Goal: Feedback & Contribution: Leave review/rating

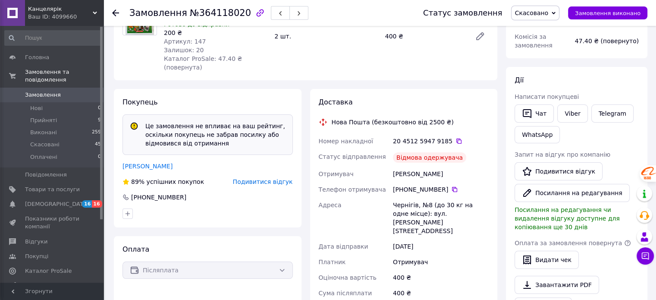
scroll to position [129, 0]
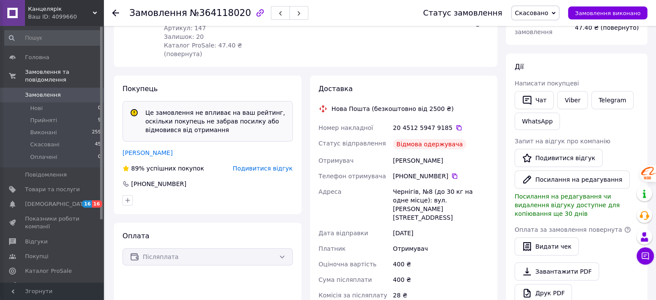
click at [260, 165] on span "Подивитися відгук" at bounding box center [263, 168] width 60 height 7
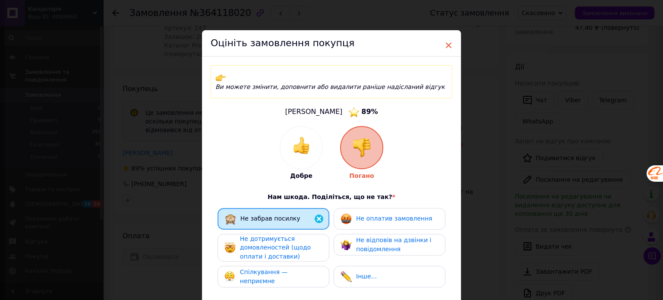
click at [446, 45] on span "×" at bounding box center [448, 45] width 8 height 15
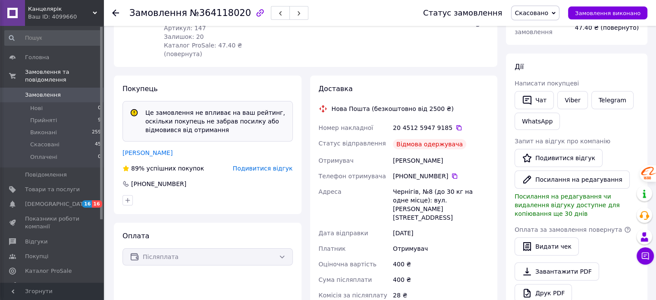
click at [260, 165] on span "Подивитися відгук" at bounding box center [263, 168] width 60 height 7
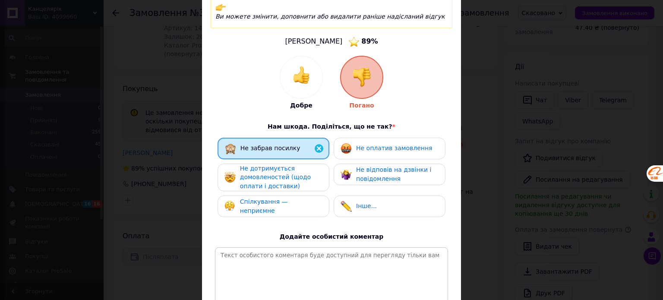
scroll to position [86, 0]
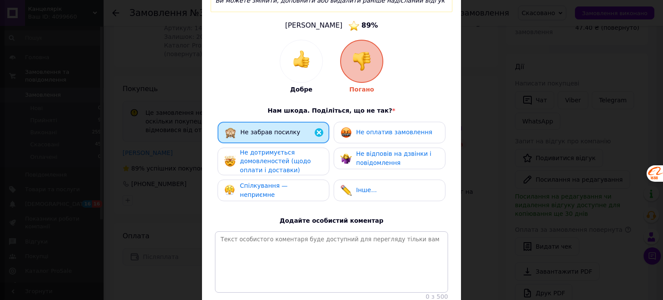
click at [368, 185] on div "Інше..." at bounding box center [358, 190] width 36 height 11
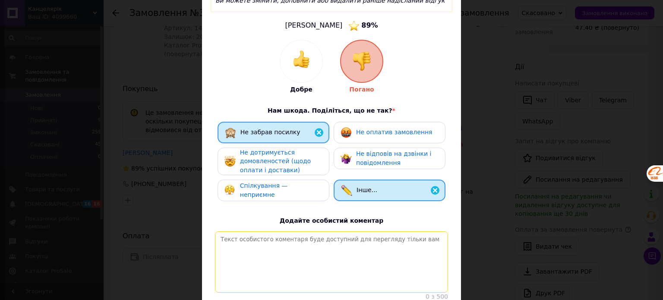
click at [359, 250] on textarea at bounding box center [331, 261] width 233 height 61
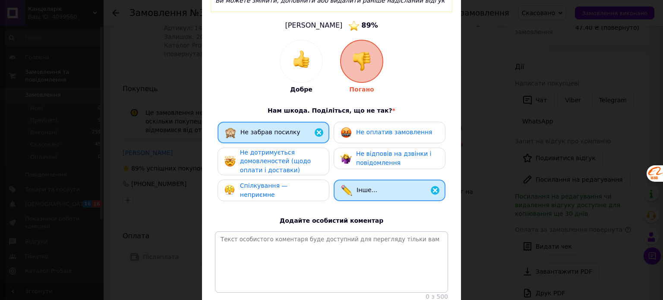
click at [425, 127] on div "Не оплатив замовлення" at bounding box center [389, 132] width 98 height 11
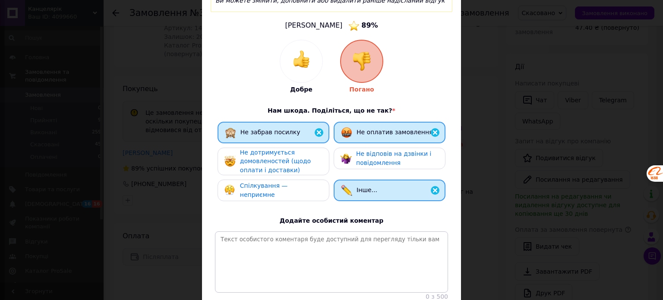
click at [406, 151] on div "Не відповів на дзвінки і повідомлення" at bounding box center [397, 158] width 82 height 18
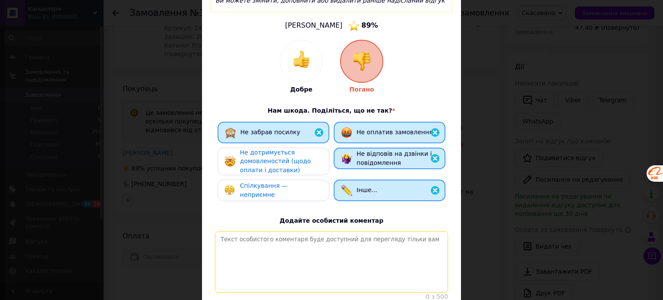
click at [360, 238] on textarea at bounding box center [331, 261] width 233 height 61
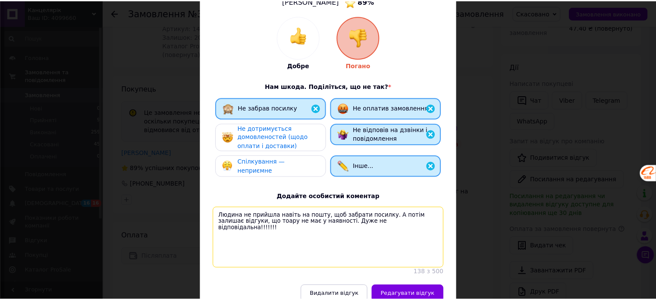
scroll to position [129, 0]
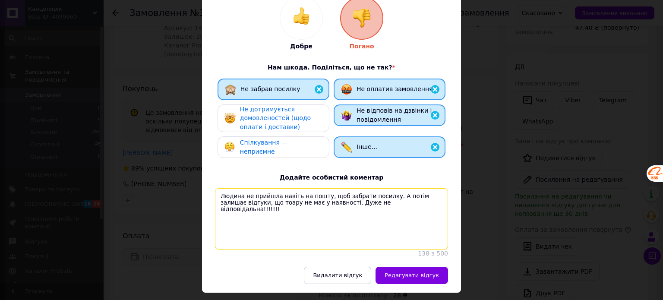
click at [256, 193] on textarea "Людина не прийшла навіть на пошту, щоб забрати посилку. А потім залишає відгуки…" at bounding box center [331, 218] width 233 height 61
click at [408, 190] on textarea "Людина не прийшла навіть на пошту, щоб забрати посилку. А потім залишає відгуки…" at bounding box center [331, 218] width 233 height 61
click at [408, 193] on textarea "Людина не прийшла навіть на пошту, щоб забрати посилку. А потім залишає відгуки…" at bounding box center [331, 218] width 233 height 61
type textarea "Людина не прийшла навіть на пошту, щоб забрати посилку. А потім залишає відгуки…"
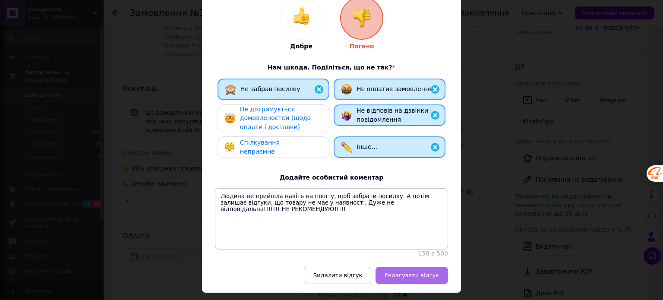
click at [428, 275] on span "Редагувати відгук" at bounding box center [411, 275] width 54 height 6
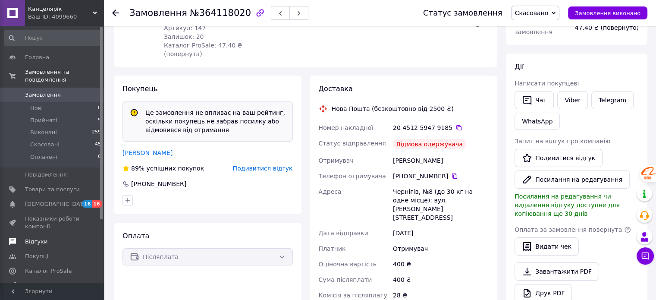
click at [36, 238] on span "Відгуки" at bounding box center [36, 242] width 22 height 8
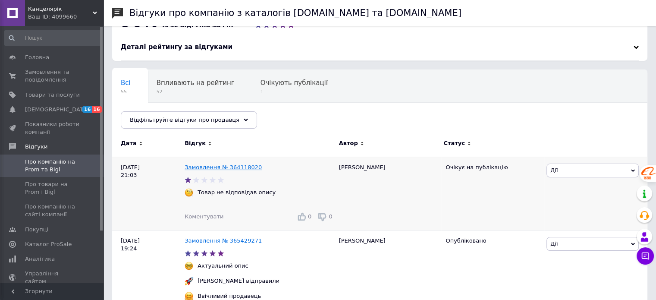
scroll to position [43, 0]
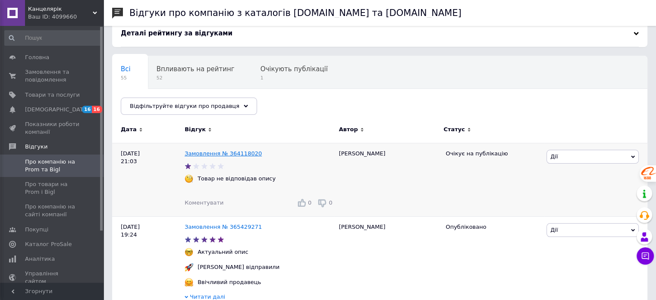
click at [242, 154] on link "Замовлення № 364118020" at bounding box center [223, 153] width 77 height 6
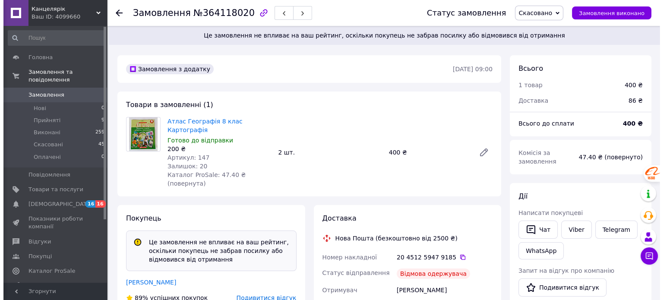
scroll to position [43, 0]
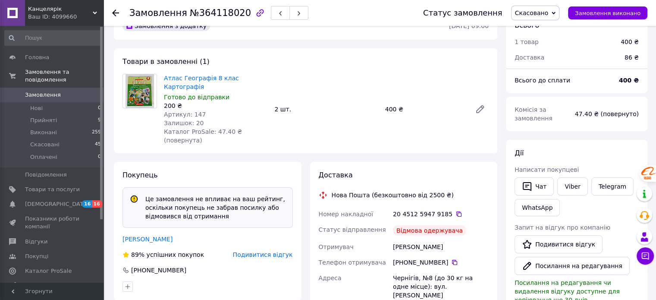
click at [274, 251] on span "Подивитися відгук" at bounding box center [263, 254] width 60 height 7
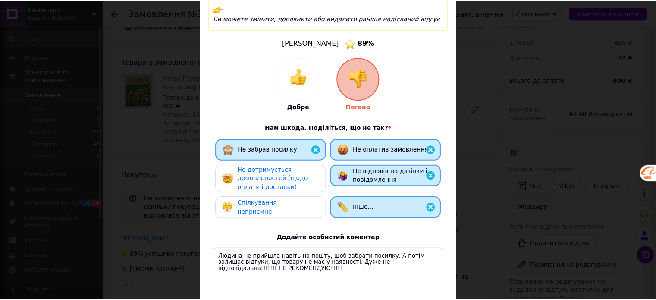
scroll to position [0, 0]
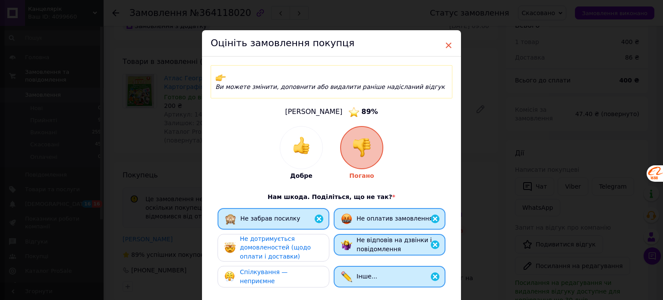
click at [445, 44] on span "×" at bounding box center [448, 45] width 8 height 15
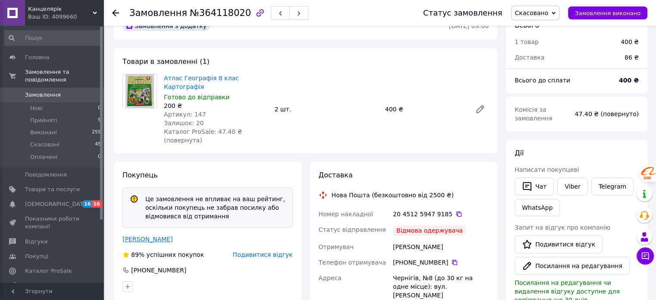
click at [157, 236] on link "Мазепа Аліна" at bounding box center [148, 239] width 50 height 7
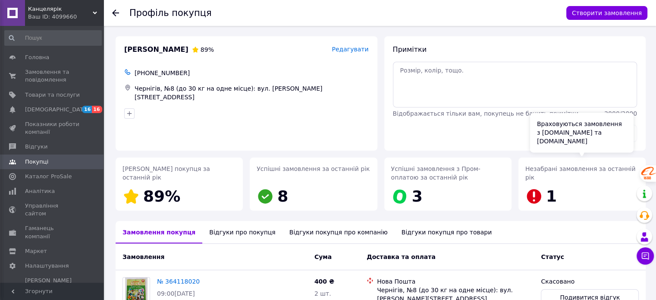
click at [546, 203] on span "1" at bounding box center [551, 196] width 11 height 18
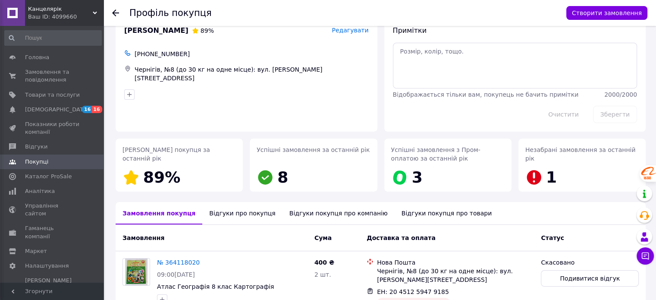
scroll to position [84, 0]
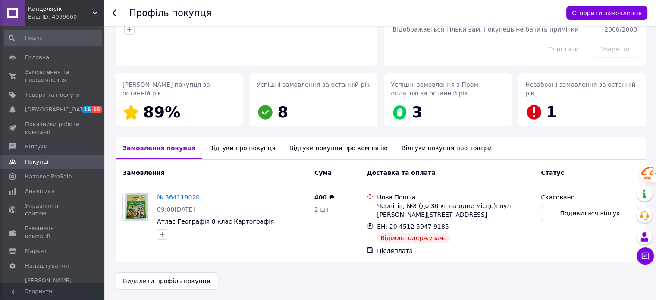
click at [231, 148] on div "Відгуки про покупця" at bounding box center [242, 148] width 80 height 22
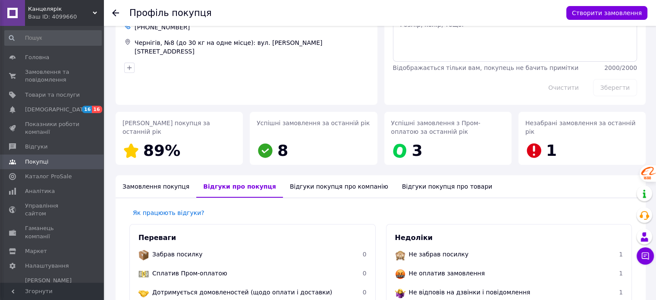
scroll to position [0, 0]
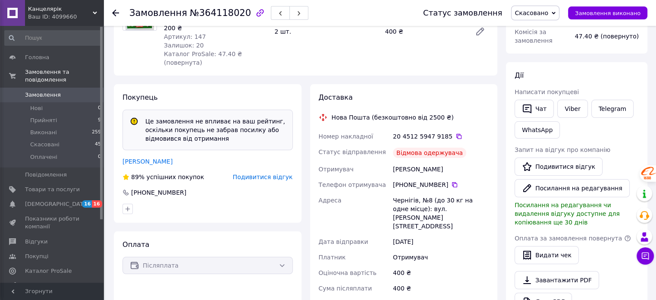
scroll to position [86, 0]
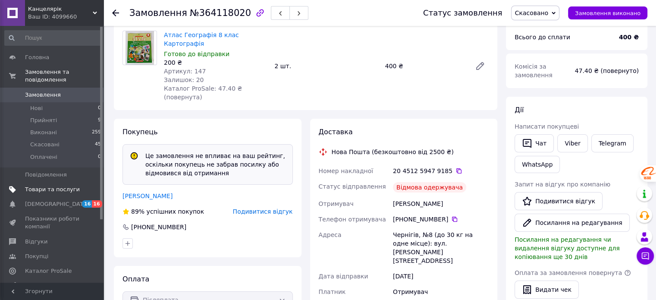
click at [56, 185] on span "Товари та послуги" at bounding box center [52, 189] width 55 height 8
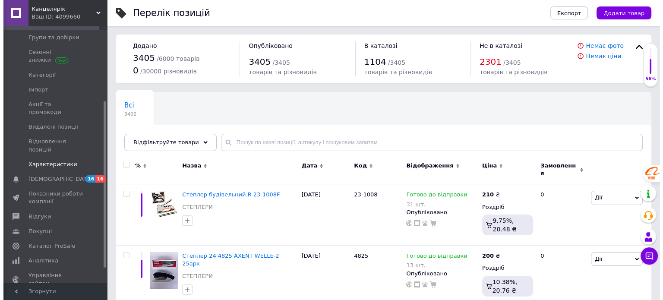
scroll to position [129, 0]
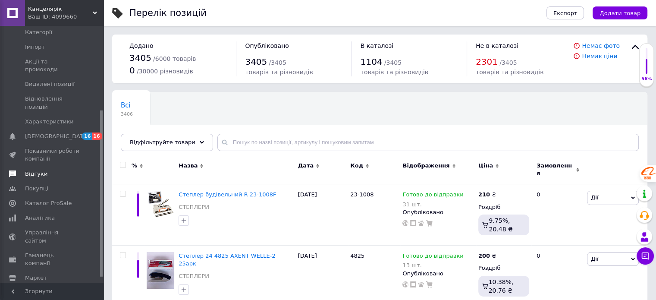
click at [38, 170] on span "Відгуки" at bounding box center [36, 174] width 22 height 8
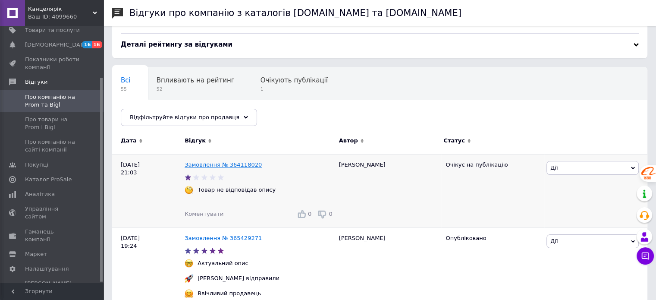
scroll to position [43, 0]
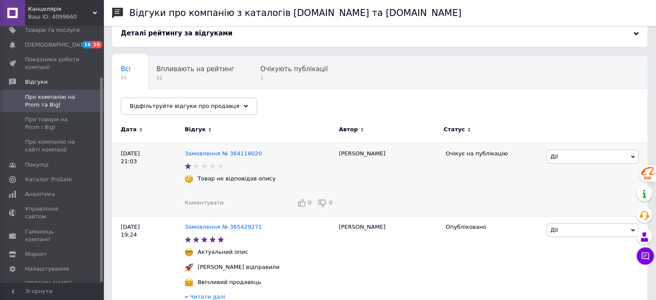
click at [572, 151] on span "Дії" at bounding box center [593, 157] width 92 height 14
click at [577, 208] on li "Оскаржити" at bounding box center [592, 210] width 91 height 12
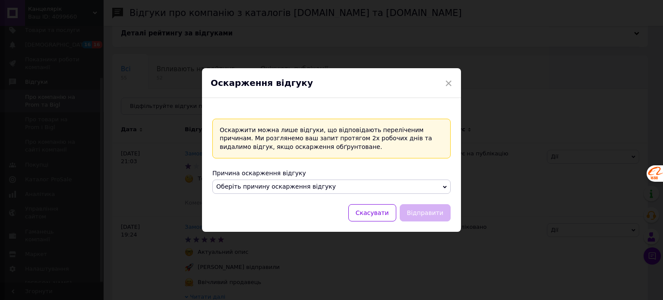
click at [267, 191] on span "Оберіть причину оскарження відгуку" at bounding box center [331, 186] width 238 height 15
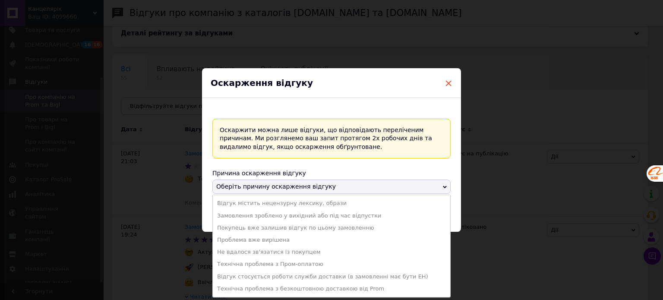
click at [450, 81] on span "×" at bounding box center [448, 83] width 8 height 15
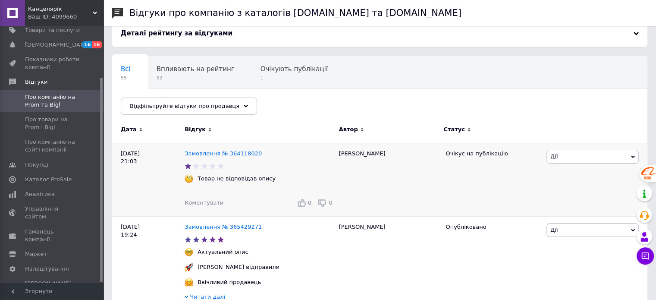
click at [590, 158] on span "Дії" at bounding box center [593, 157] width 92 height 14
click at [568, 207] on li "Оскаржити" at bounding box center [592, 210] width 91 height 12
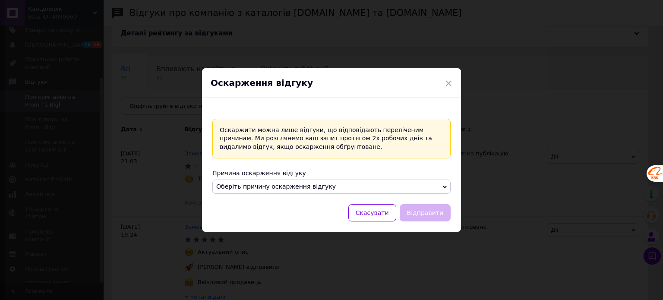
click at [273, 185] on span "Оберіть причину оскарження відгуку" at bounding box center [275, 186] width 119 height 7
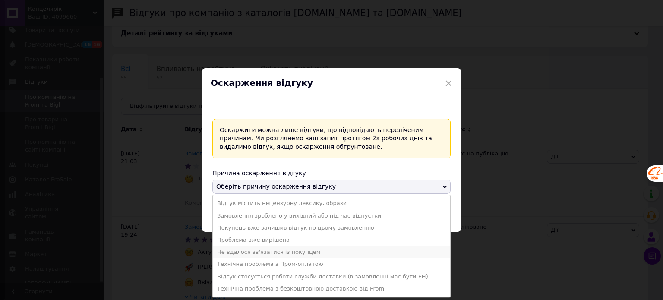
click at [268, 252] on li "Не вдалося зв'язатися із покупцем" at bounding box center [331, 252] width 237 height 12
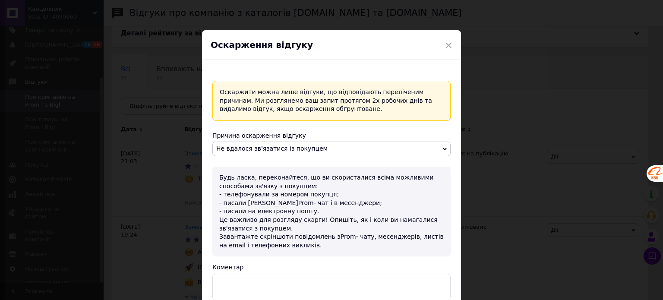
click at [292, 150] on span "Не вдалося зв'язатися із покупцем" at bounding box center [271, 148] width 111 height 7
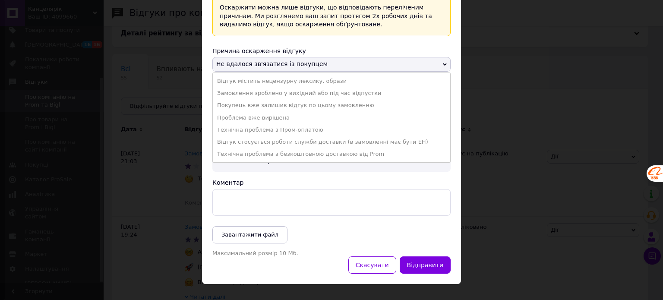
scroll to position [86, 0]
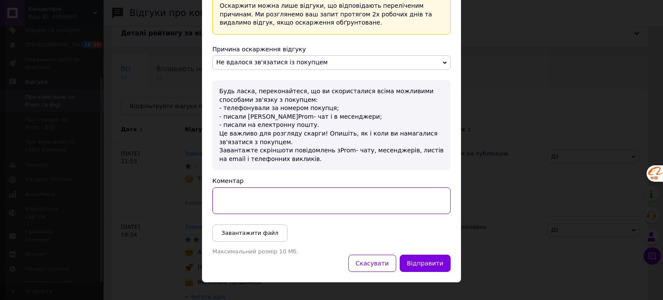
click at [329, 201] on textarea "Коментар" at bounding box center [331, 200] width 238 height 27
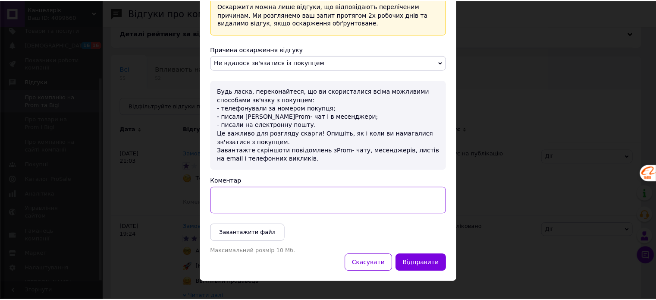
scroll to position [0, 0]
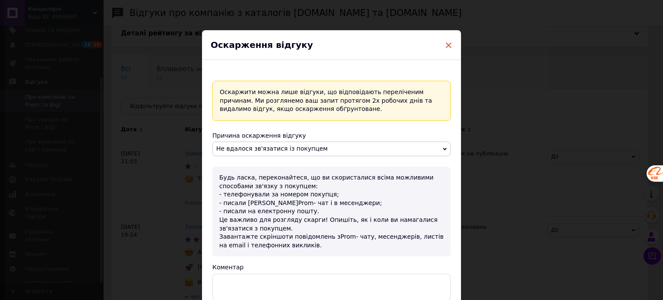
click at [445, 44] on span "×" at bounding box center [448, 45] width 8 height 15
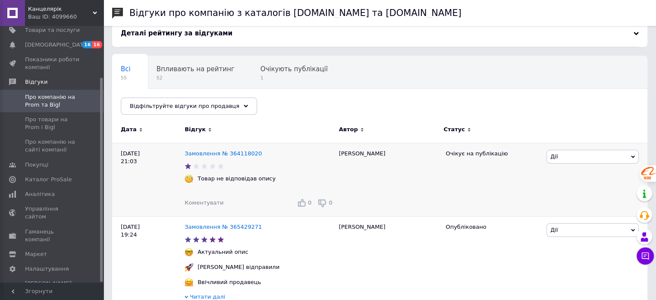
click at [493, 195] on div "Очікує на публікацію" at bounding box center [492, 179] width 103 height 73
click at [568, 158] on span "Дії" at bounding box center [593, 157] width 92 height 14
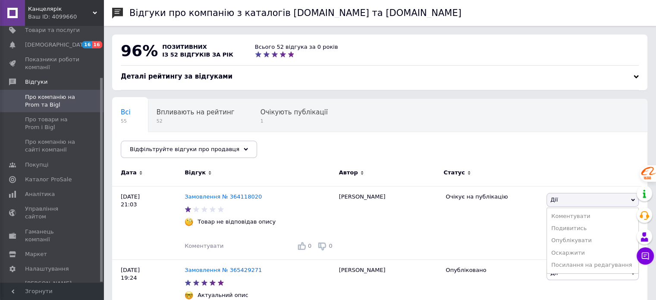
click at [469, 126] on div "Всі 55 Впливають на рейтинг 52 Очікують публікації 1 Опубліковані без комен... …" at bounding box center [307, 132] width 391 height 66
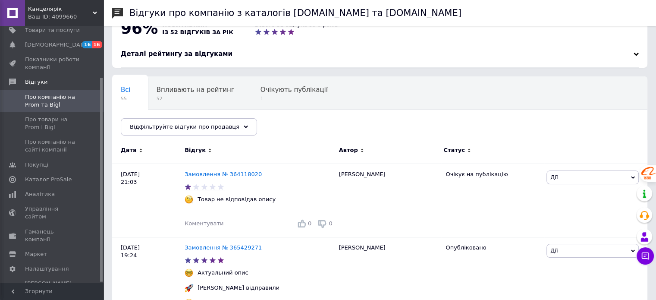
scroll to position [43, 0]
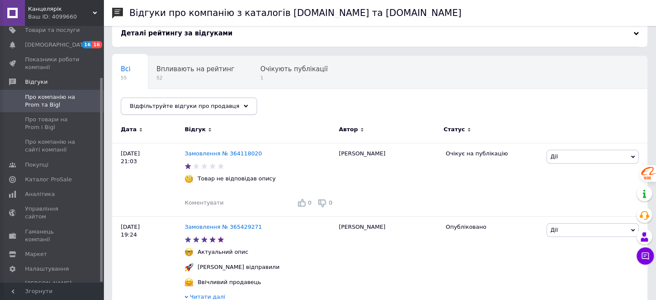
click at [226, 105] on div "Відфільтруйте відгуки про продавця" at bounding box center [189, 105] width 136 height 17
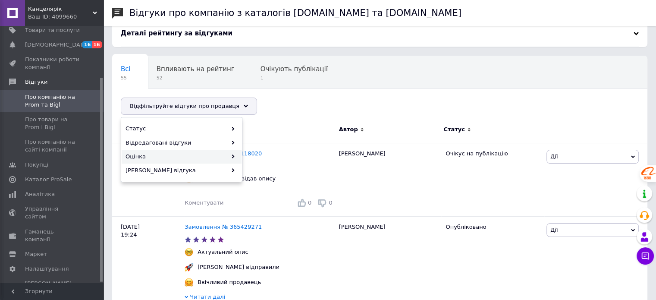
click at [144, 160] on div "Оцінка" at bounding box center [182, 157] width 120 height 14
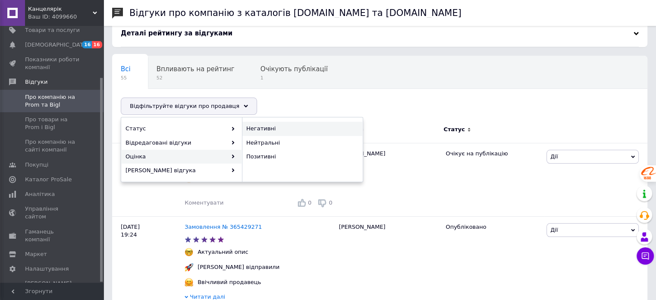
click at [264, 130] on span "Негативні" at bounding box center [301, 129] width 110 height 8
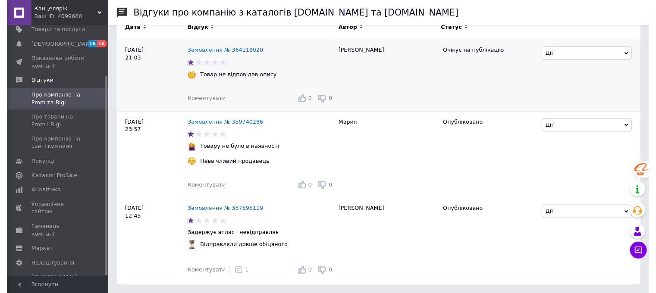
scroll to position [163, 0]
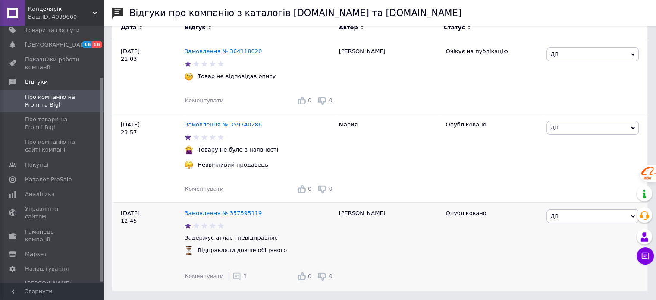
click at [258, 215] on div "Замовлення № 357595119" at bounding box center [260, 213] width 154 height 12
drag, startPoint x: 259, startPoint y: 212, endPoint x: 223, endPoint y: 210, distance: 36.3
click at [223, 210] on div "Замовлення № 357595119" at bounding box center [260, 213] width 154 height 12
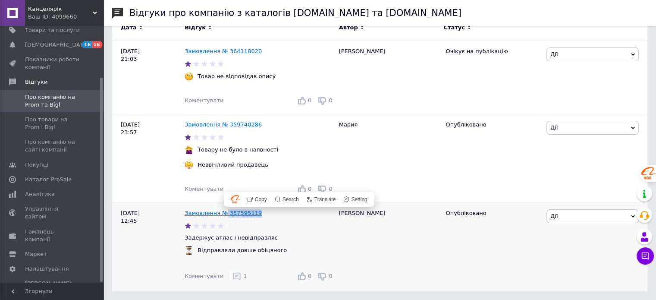
copy link "357595119"
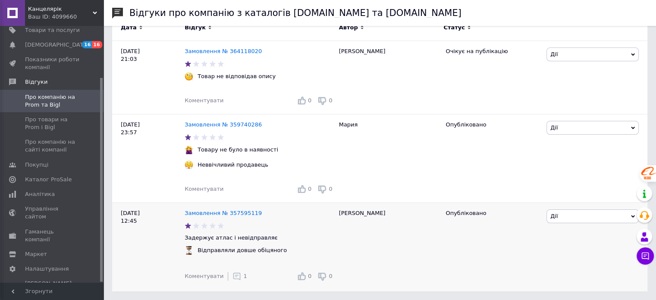
click at [233, 276] on use at bounding box center [236, 276] width 7 height 7
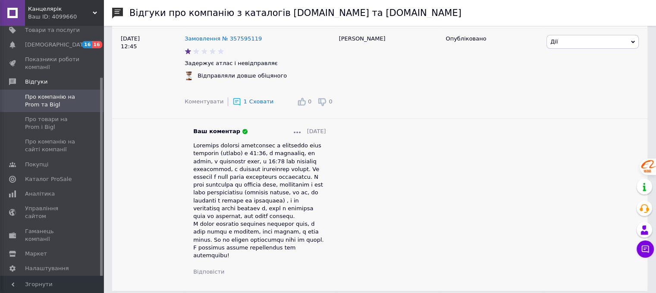
scroll to position [335, 0]
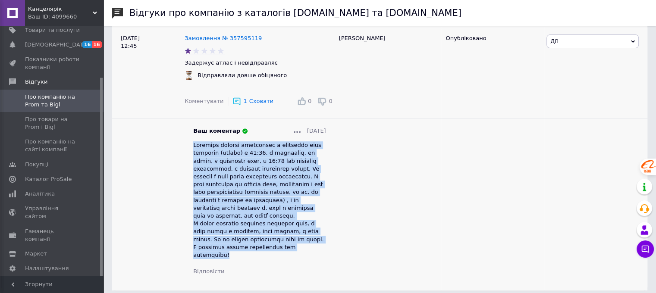
drag, startPoint x: 194, startPoint y: 147, endPoint x: 314, endPoint y: 254, distance: 160.7
click at [314, 254] on div "Ваш коментар 19.08.2025 Відповісти" at bounding box center [259, 201] width 133 height 148
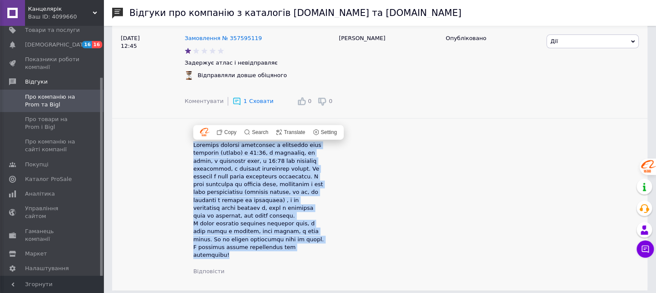
copy span "Покупець залишив замовлення в неробочий день компанії (неділя) о 13:00, в понед…"
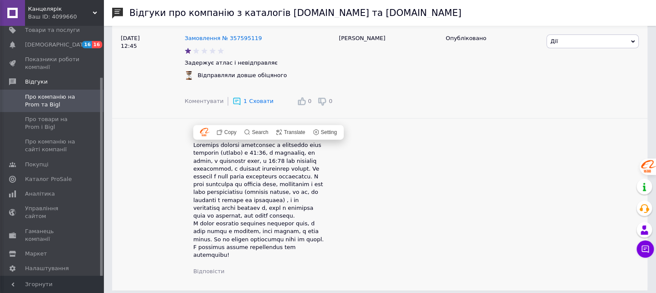
click at [376, 196] on div "Дініс" at bounding box center [388, 159] width 107 height 263
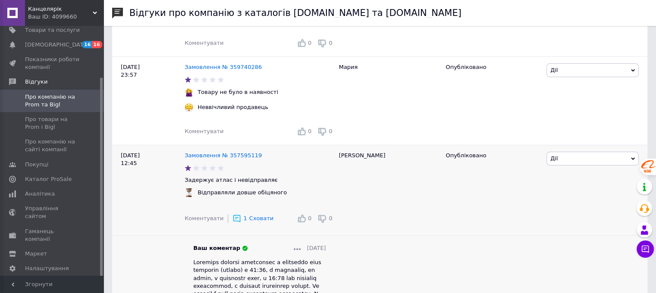
scroll to position [163, 0]
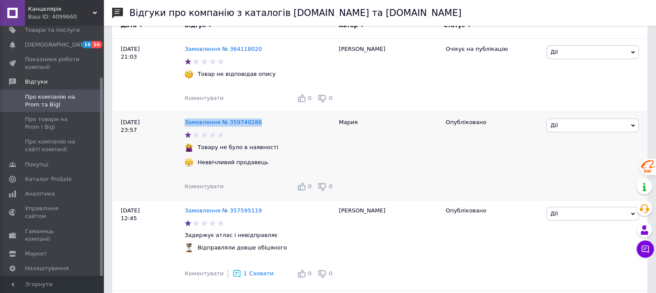
drag, startPoint x: 262, startPoint y: 124, endPoint x: 183, endPoint y: 124, distance: 79.4
click at [183, 124] on div "Замовлення № 359740286" at bounding box center [260, 123] width 154 height 12
copy link "Замовлення № 359740286"
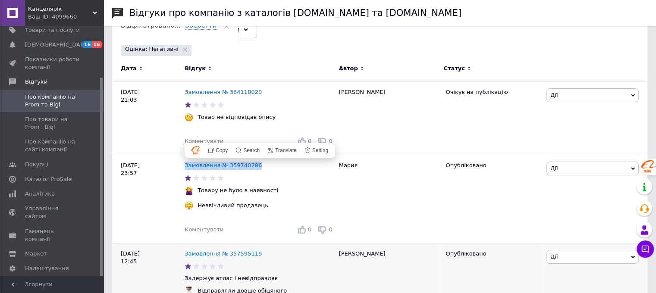
scroll to position [33, 0]
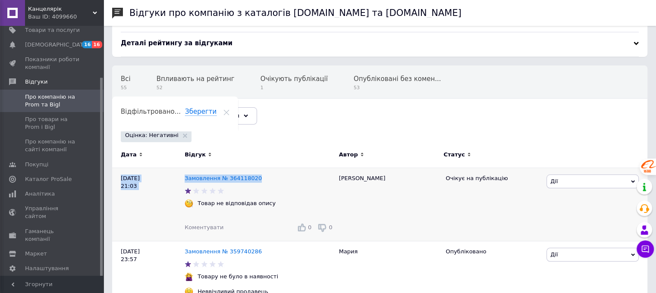
drag, startPoint x: 265, startPoint y: 179, endPoint x: 181, endPoint y: 179, distance: 84.5
click at [181, 179] on div "12.10.25 21:03 Замовлення № 364118020 Товар не відповідав опису Коментувати 0 0…" at bounding box center [379, 204] width 535 height 73
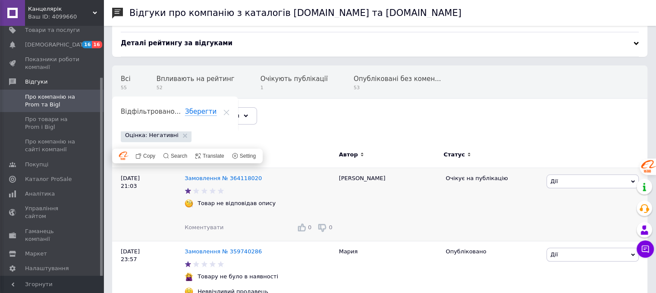
click at [291, 184] on div "Замовлення № 364118020 Товар не відповідав опису Коментувати 0 0" at bounding box center [260, 204] width 150 height 73
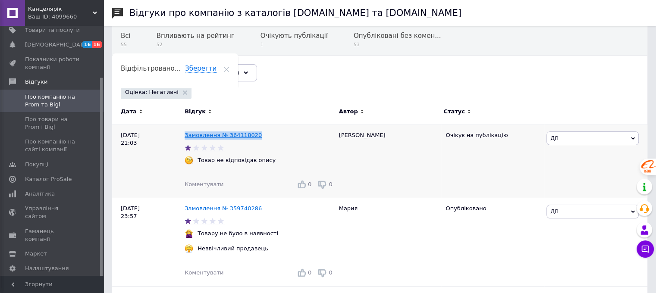
drag, startPoint x: 259, startPoint y: 133, endPoint x: 185, endPoint y: 137, distance: 73.4
click at [185, 137] on div "Замовлення № 364118020" at bounding box center [260, 136] width 154 height 12
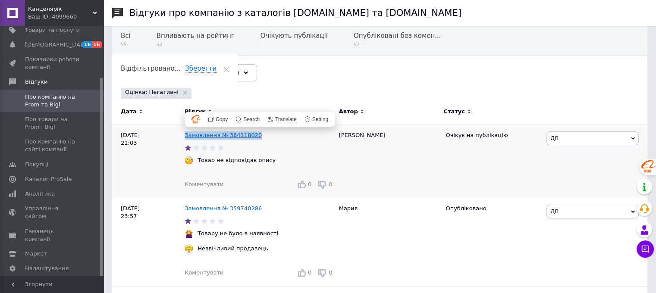
copy link "Замовлення № 364118020"
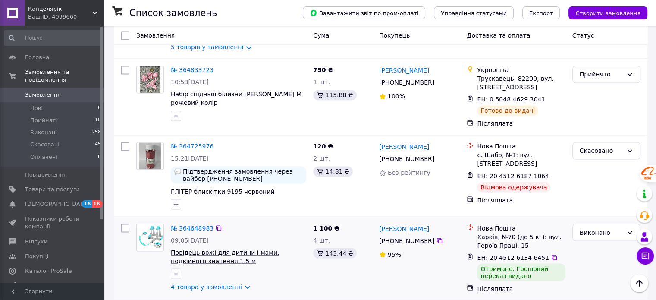
scroll to position [1470, 0]
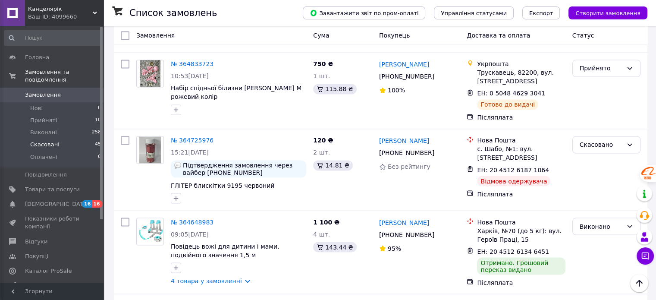
click at [47, 141] on span "Скасовані" at bounding box center [44, 145] width 29 height 8
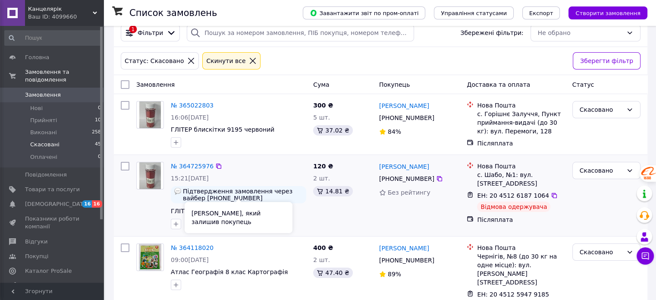
scroll to position [86, 0]
